Goal: Information Seeking & Learning: Find contact information

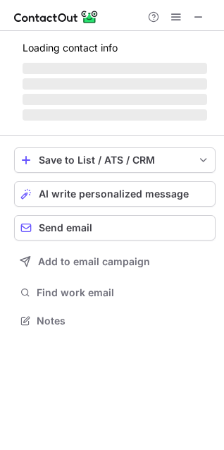
scroll to position [342, 224]
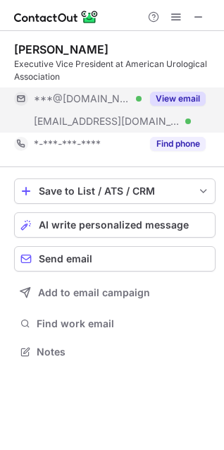
click at [169, 101] on button "View email" at bounding box center [178, 99] width 56 height 14
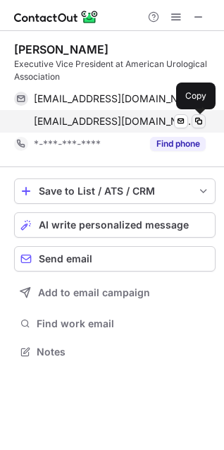
click at [203, 121] on span at bounding box center [198, 121] width 11 height 11
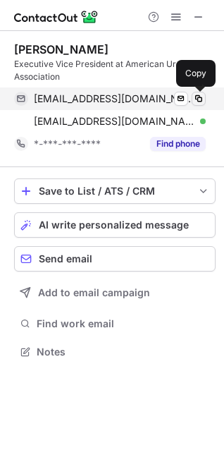
click at [198, 95] on span at bounding box center [198, 98] width 11 height 11
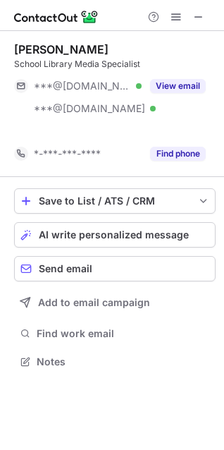
scroll to position [330, 224]
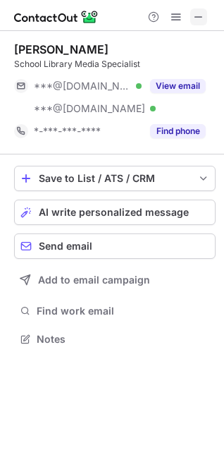
click at [198, 13] on span at bounding box center [198, 16] width 11 height 11
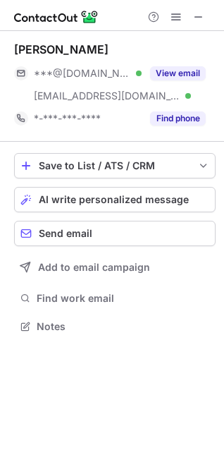
scroll to position [317, 224]
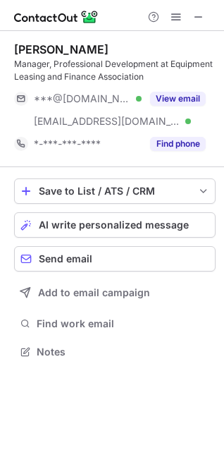
scroll to position [342, 224]
click at [197, 14] on span at bounding box center [198, 16] width 11 height 11
